Goal: Task Accomplishment & Management: Manage account settings

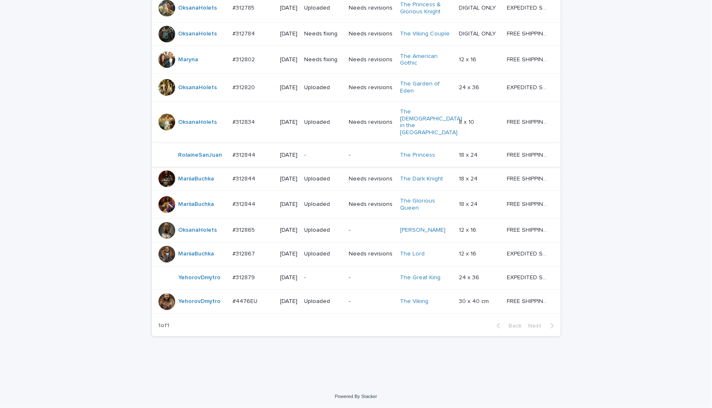
scroll to position [392, 0]
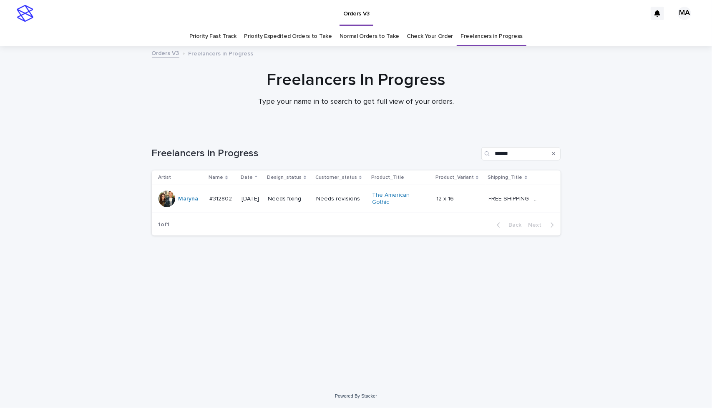
click at [349, 205] on div "Needs revisions" at bounding box center [340, 199] width 49 height 14
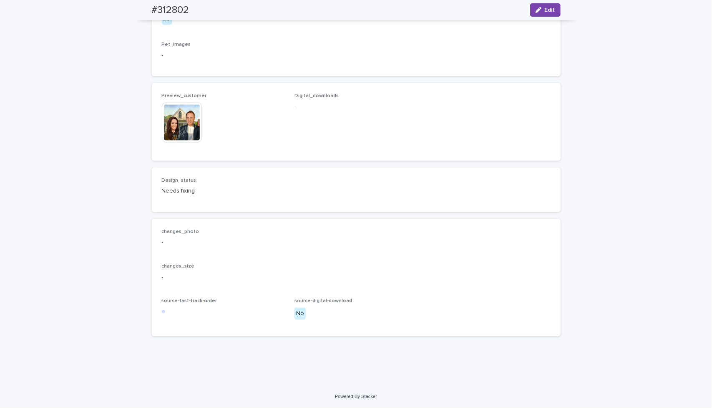
scroll to position [551, 0]
click at [545, 8] on span "Edit" at bounding box center [550, 10] width 10 height 6
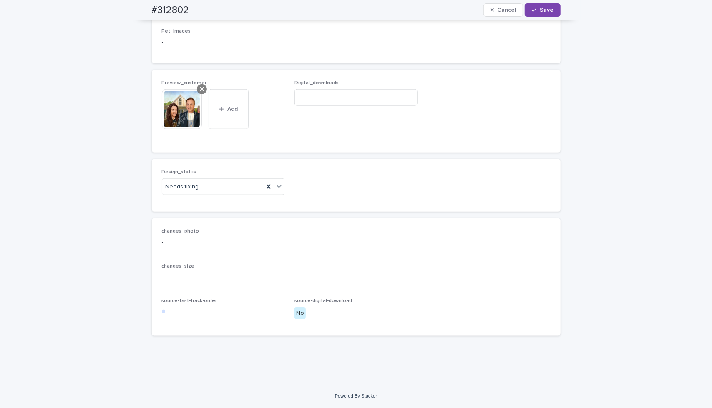
click at [200, 93] on icon at bounding box center [202, 89] width 4 height 7
click at [181, 124] on span "Add" at bounding box center [186, 126] width 10 height 6
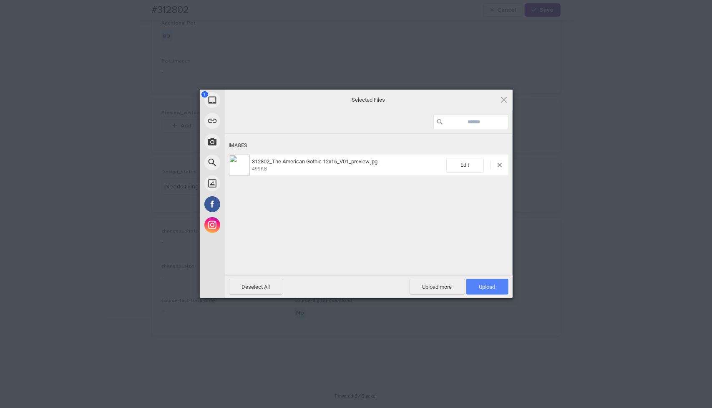
click at [489, 285] on span "Upload 1" at bounding box center [487, 287] width 16 height 6
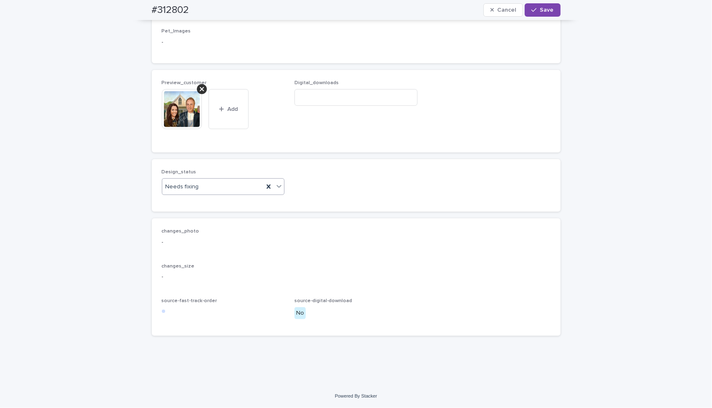
click at [278, 191] on icon at bounding box center [279, 186] width 8 height 8
click at [264, 237] on div "Uploaded" at bounding box center [220, 233] width 122 height 15
click at [545, 12] on span "Save" at bounding box center [547, 10] width 14 height 6
